Goal: Find specific page/section: Find specific page/section

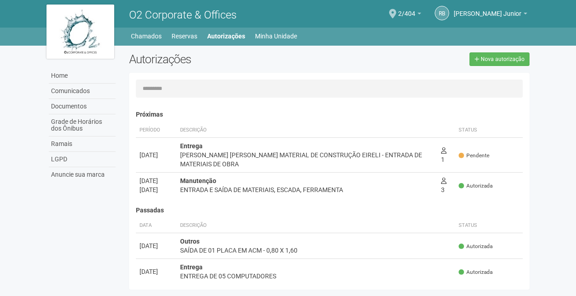
scroll to position [14, 0]
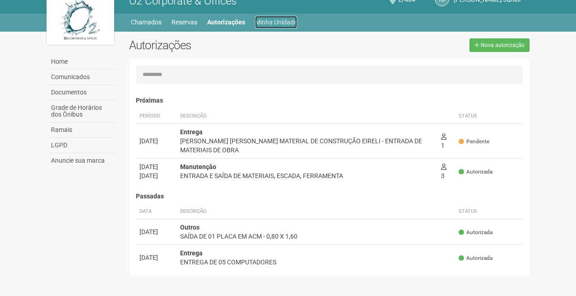
click at [285, 22] on link "Minha Unidade" at bounding box center [276, 22] width 42 height 13
click at [273, 23] on link "Minha Unidade" at bounding box center [276, 22] width 42 height 13
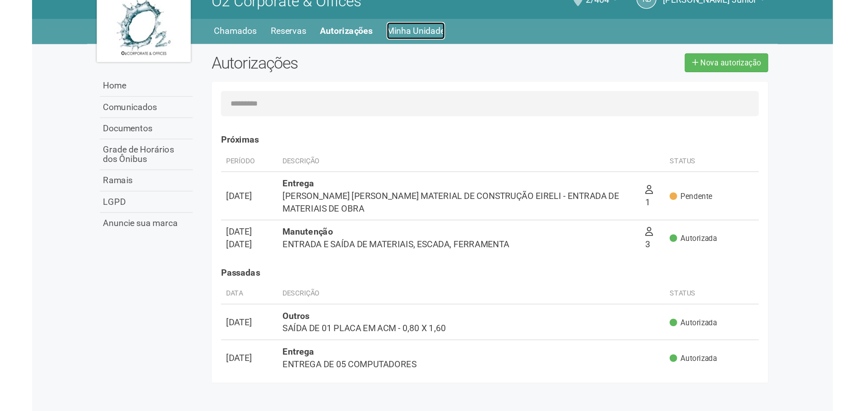
scroll to position [0, 0]
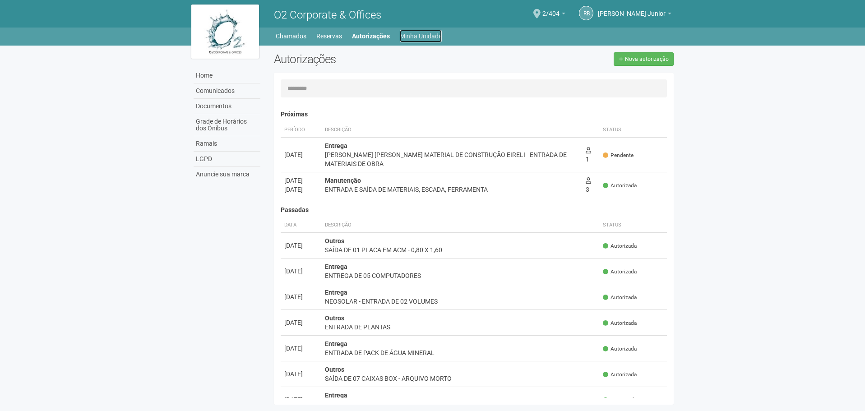
click at [431, 39] on link "Minha Unidade" at bounding box center [421, 36] width 42 height 13
click at [281, 39] on link "Chamados" at bounding box center [291, 36] width 31 height 13
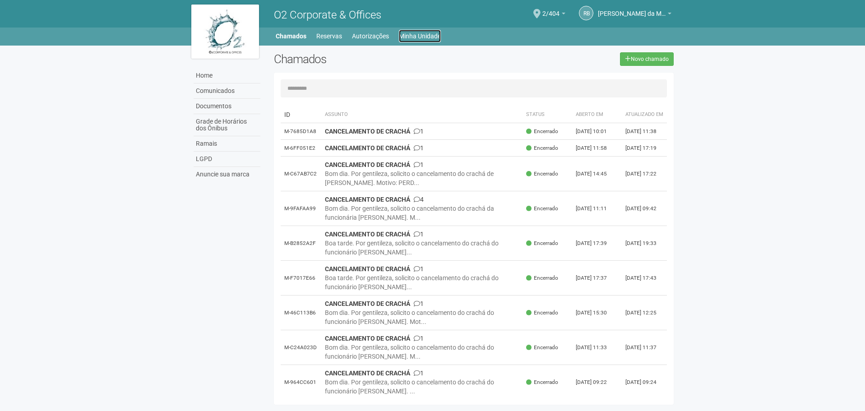
click at [412, 32] on link "Minha Unidade" at bounding box center [420, 36] width 42 height 13
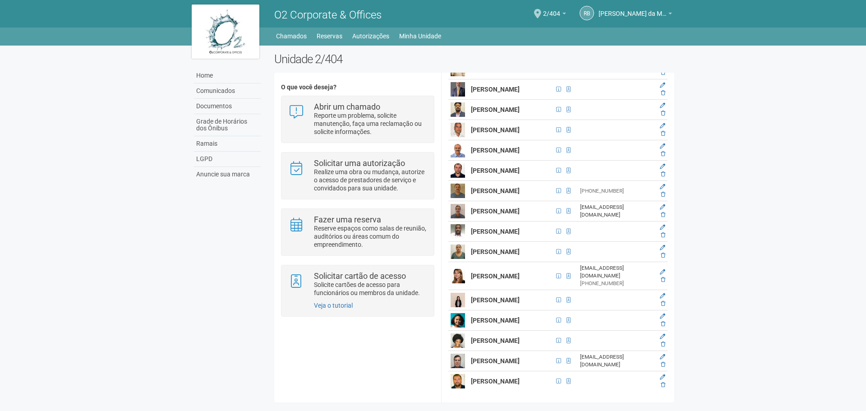
scroll to position [2448, 0]
drag, startPoint x: 471, startPoint y: 134, endPoint x: 535, endPoint y: 148, distance: 65.3
click at [535, 161] on tr "ROMULO DE OLIVEIRA TEIXEIRA" at bounding box center [558, 171] width 219 height 20
copy tr "ROMULO DE OLIVEIRA TEIXEIRA"
